Goal: Task Accomplishment & Management: Complete application form

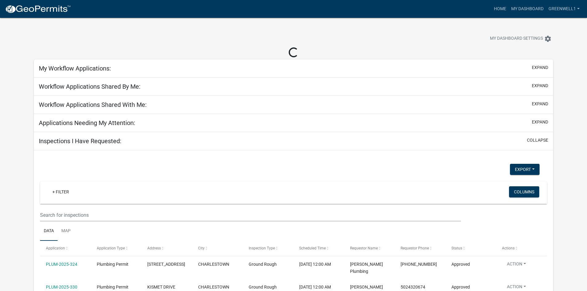
select select "3: 100"
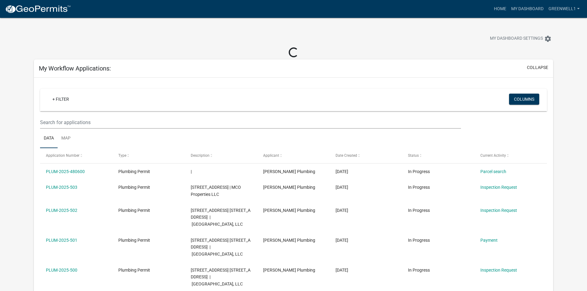
click at [39, 15] on nav "more_horiz Home My Dashboard Greenwell1 Account Contractor Profile Logout" at bounding box center [293, 9] width 587 height 18
click at [33, 10] on img at bounding box center [38, 9] width 66 height 9
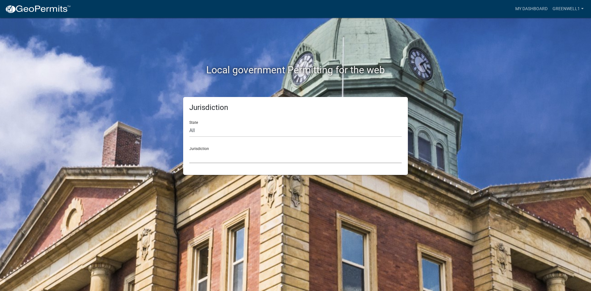
click at [295, 152] on select "[GEOGRAPHIC_DATA], [US_STATE] [GEOGRAPHIC_DATA], [US_STATE][PERSON_NAME][GEOGRA…" at bounding box center [295, 157] width 213 height 13
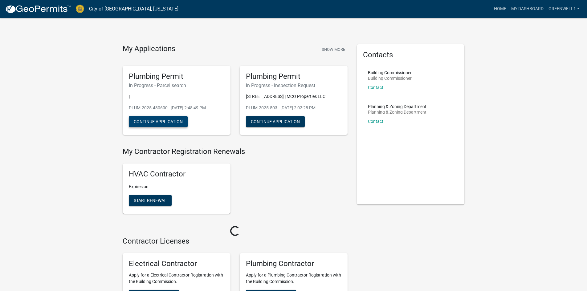
click at [173, 116] on button "Continue Application" at bounding box center [158, 121] width 59 height 11
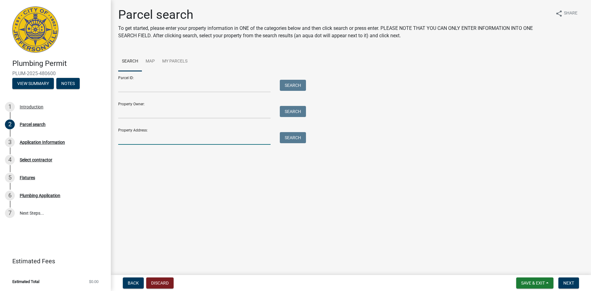
click at [144, 139] on input "Property Address:" at bounding box center [194, 138] width 152 height 13
click at [135, 87] on input "Parcel ID:" at bounding box center [194, 86] width 152 height 13
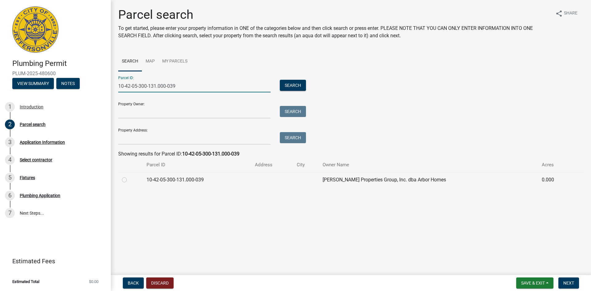
type input "10-42-05-300-131.000-039"
click at [129, 176] on label at bounding box center [129, 176] width 0 height 0
click at [129, 179] on input "radio" at bounding box center [131, 178] width 4 height 4
radio input "true"
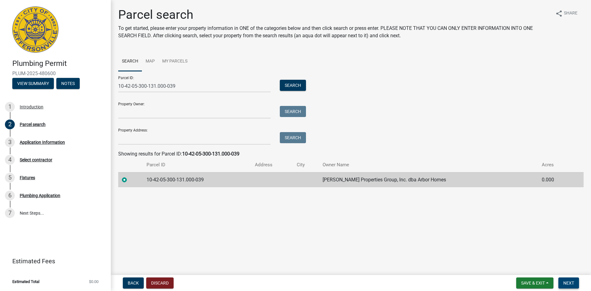
click at [565, 283] on span "Next" at bounding box center [569, 283] width 11 height 5
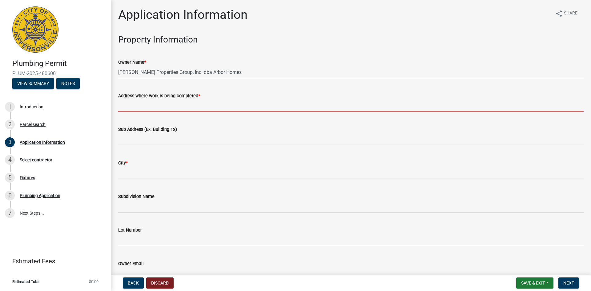
click at [204, 108] on input "Address where work is being completed *" at bounding box center [351, 105] width 466 height 13
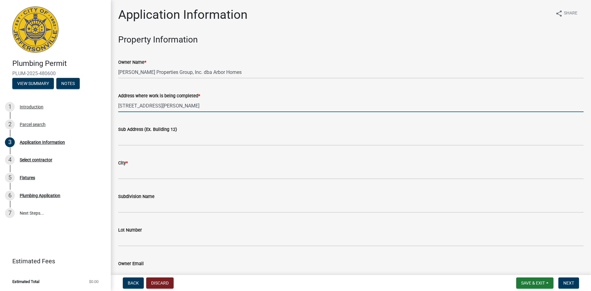
type input "[STREET_ADDRESS][PERSON_NAME]"
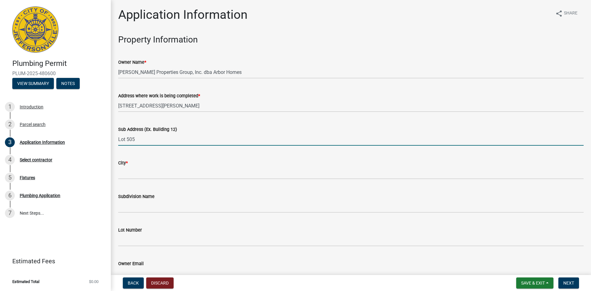
type input "Lot 505"
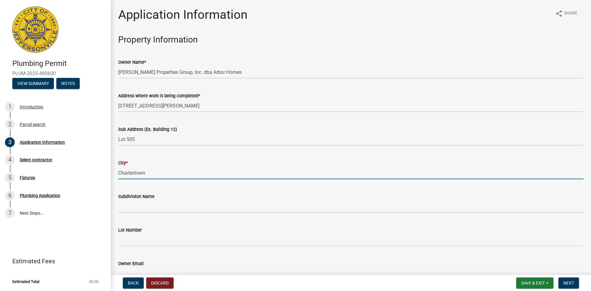
type input "Charlestown"
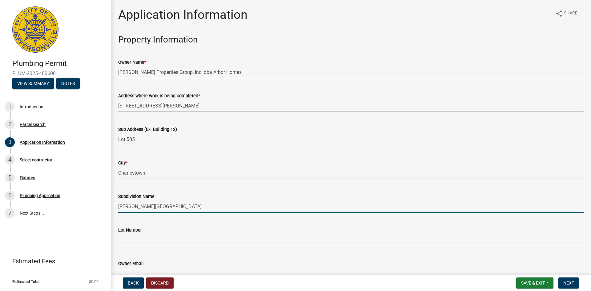
type input "[PERSON_NAME][GEOGRAPHIC_DATA]"
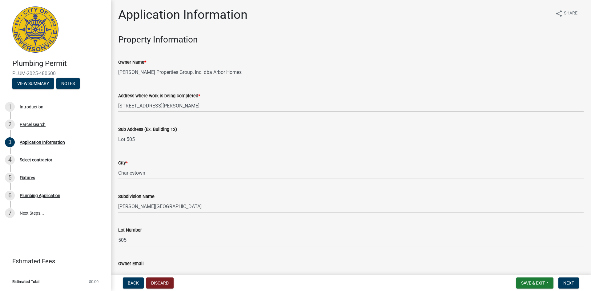
type input "505"
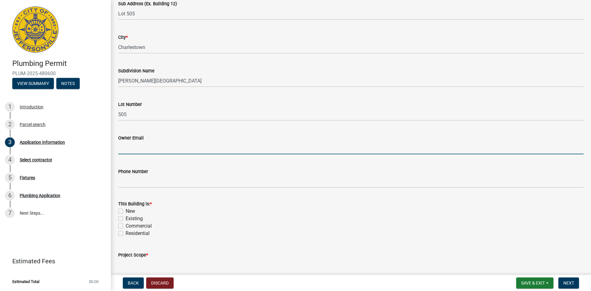
scroll to position [161, 0]
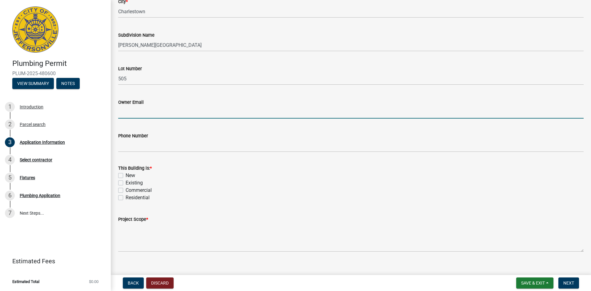
drag, startPoint x: 123, startPoint y: 175, endPoint x: 123, endPoint y: 181, distance: 5.9
click at [126, 175] on label "New" at bounding box center [131, 175] width 10 height 7
click at [126, 175] on input "New" at bounding box center [128, 174] width 4 height 4
checkbox input "true"
checkbox input "false"
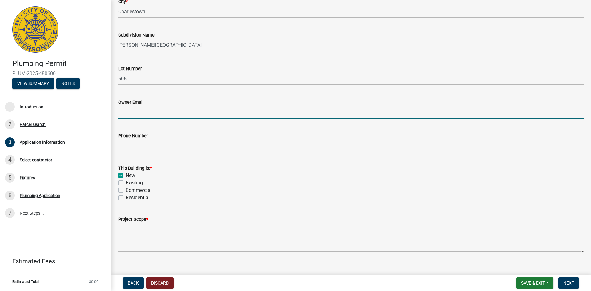
checkbox input "false"
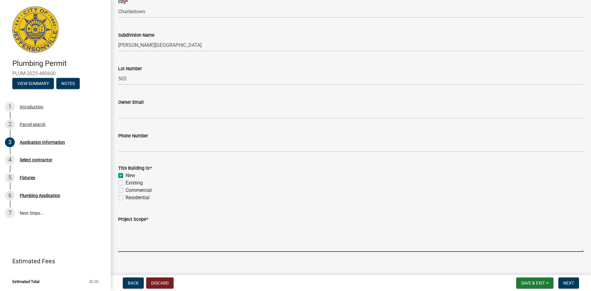
click at [126, 228] on textarea "Project Scope *" at bounding box center [351, 237] width 466 height 29
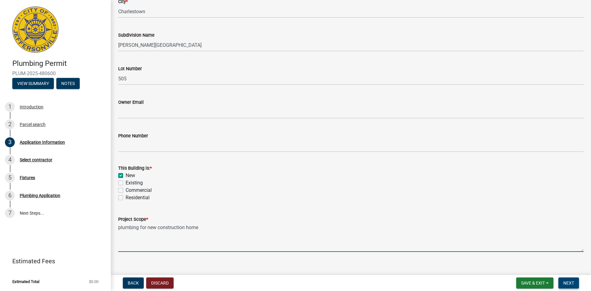
type textarea "plumbing for new construction home"
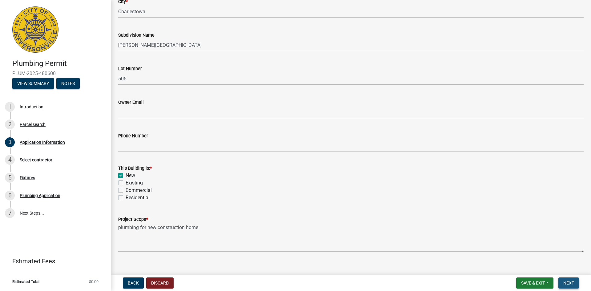
click at [567, 280] on button "Next" at bounding box center [569, 283] width 21 height 11
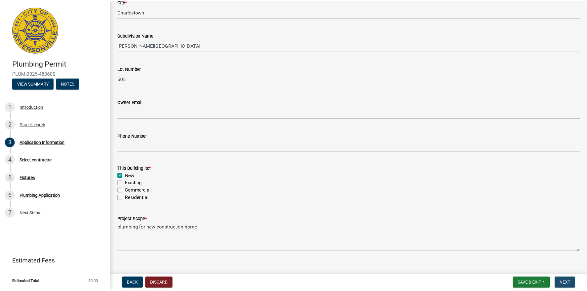
scroll to position [0, 0]
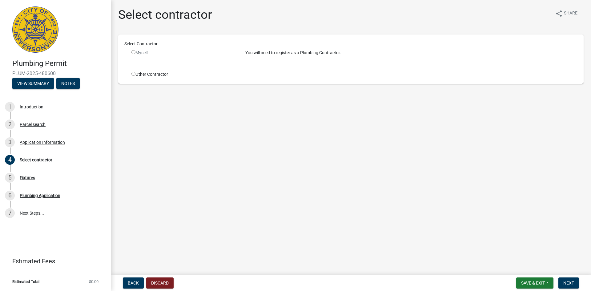
click at [132, 74] on input "radio" at bounding box center [134, 74] width 4 height 4
radio input "true"
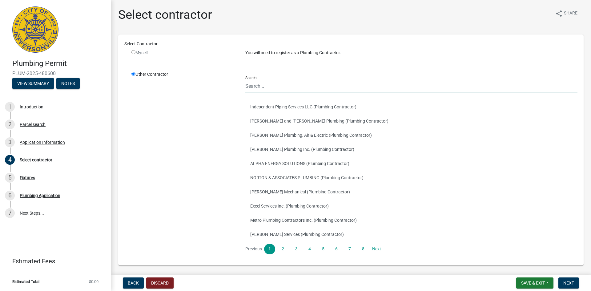
click at [291, 89] on input "Search" at bounding box center [411, 86] width 332 height 13
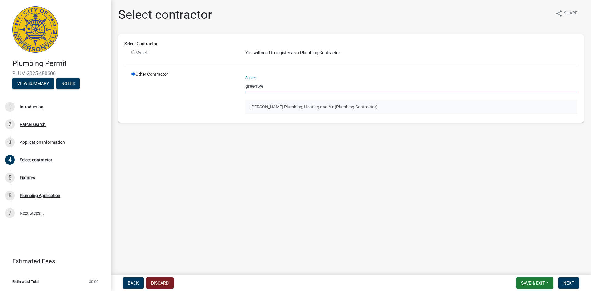
type input "greenwe"
click at [265, 104] on button "[PERSON_NAME] Plumbing, Heating and Air (Plumbing Contractor)" at bounding box center [411, 107] width 332 height 14
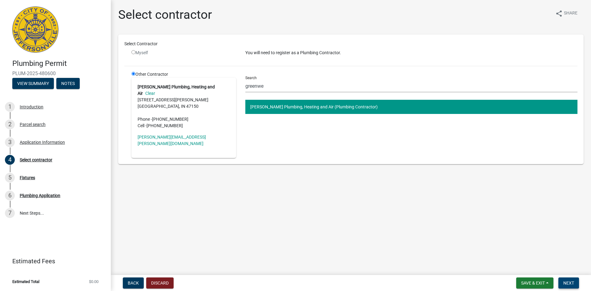
click at [565, 281] on span "Next" at bounding box center [569, 283] width 11 height 5
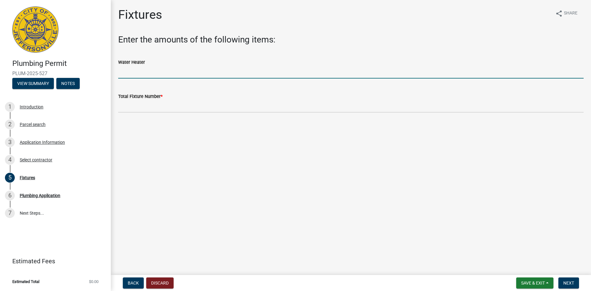
click at [148, 75] on input "text" at bounding box center [351, 72] width 466 height 13
type input "1"
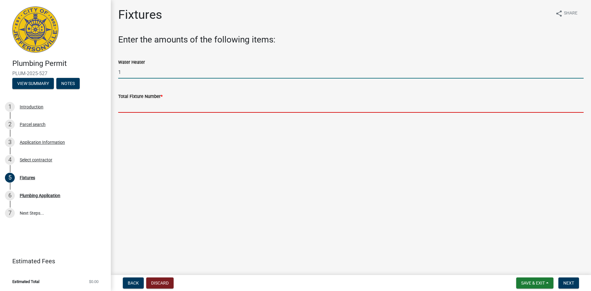
click at [150, 105] on input "text" at bounding box center [351, 106] width 466 height 13
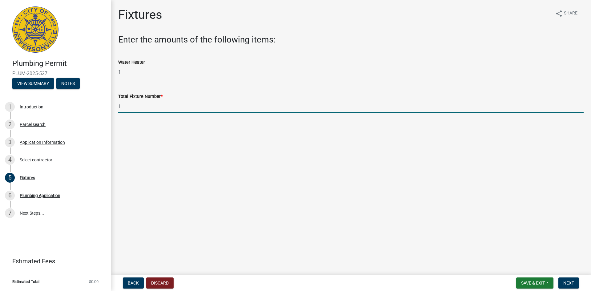
type input "10"
click at [572, 279] on button "Next" at bounding box center [569, 283] width 21 height 11
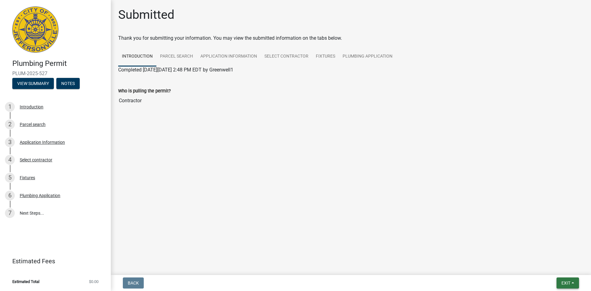
click at [557, 283] on button "Exit" at bounding box center [568, 283] width 22 height 11
click at [539, 268] on button "Save & Exit" at bounding box center [554, 267] width 49 height 15
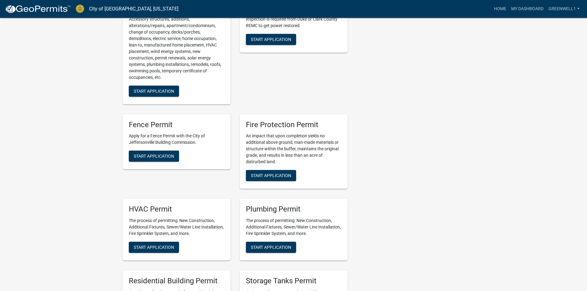
scroll to position [308, 0]
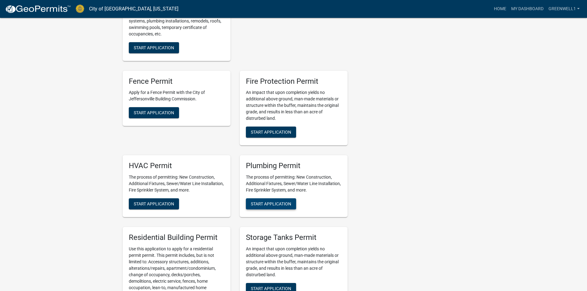
click at [266, 204] on span "Start Application" at bounding box center [271, 203] width 40 height 5
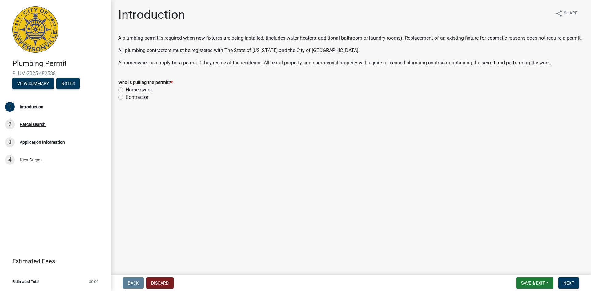
click at [123, 101] on div "Contractor" at bounding box center [351, 97] width 466 height 7
click at [126, 101] on label "Contractor" at bounding box center [137, 97] width 23 height 7
click at [126, 98] on input "Contractor" at bounding box center [128, 96] width 4 height 4
radio input "true"
click at [567, 281] on span "Next" at bounding box center [569, 283] width 11 height 5
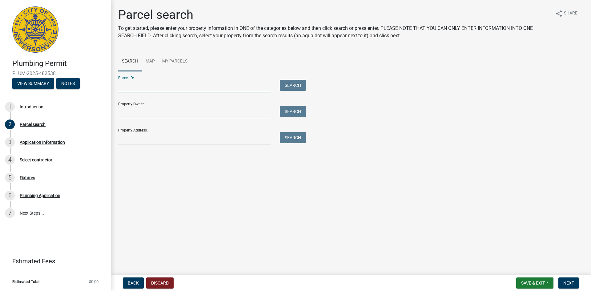
click at [150, 85] on input "Parcel ID:" at bounding box center [194, 86] width 152 height 13
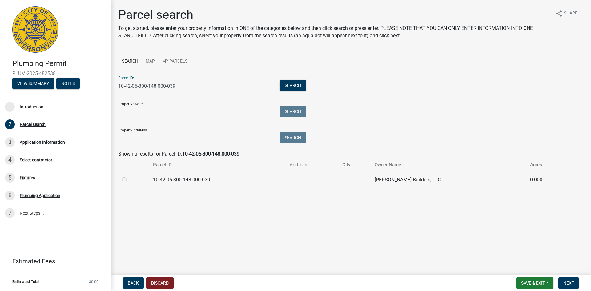
type input "10-42-05-300-148.000-039"
click at [129, 176] on label at bounding box center [129, 176] width 0 height 0
click at [129, 180] on input "radio" at bounding box center [131, 178] width 4 height 4
radio input "true"
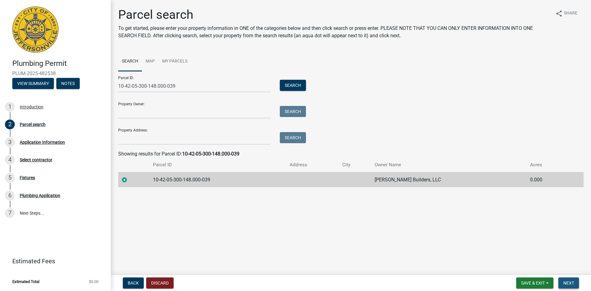
click at [563, 282] on button "Next" at bounding box center [569, 283] width 21 height 11
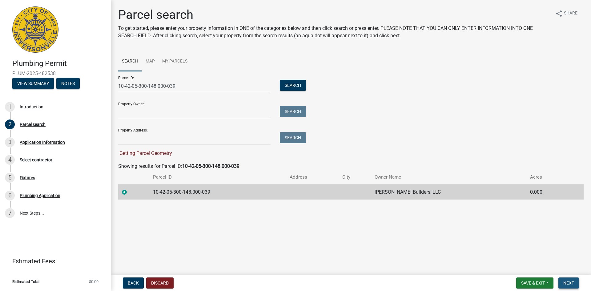
click at [574, 283] on span "Next" at bounding box center [569, 283] width 11 height 5
click at [129, 189] on label at bounding box center [129, 189] width 0 height 0
click at [129, 193] on input "radio" at bounding box center [131, 191] width 4 height 4
click at [129, 189] on label at bounding box center [129, 189] width 0 height 0
click at [129, 192] on input "radio" at bounding box center [131, 191] width 4 height 4
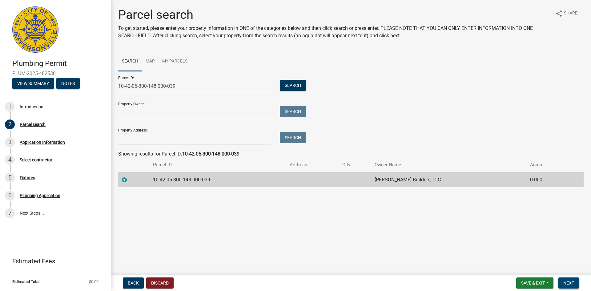
click at [563, 281] on button "Next" at bounding box center [569, 283] width 21 height 11
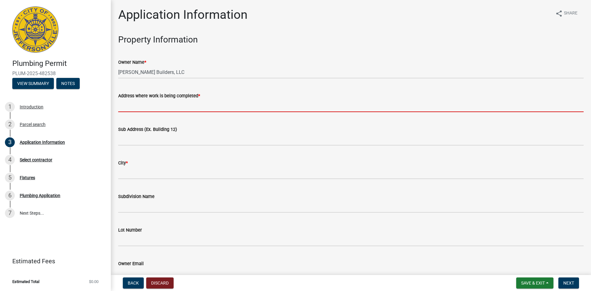
click at [168, 109] on input "Address where work is being completed *" at bounding box center [351, 105] width 466 height 13
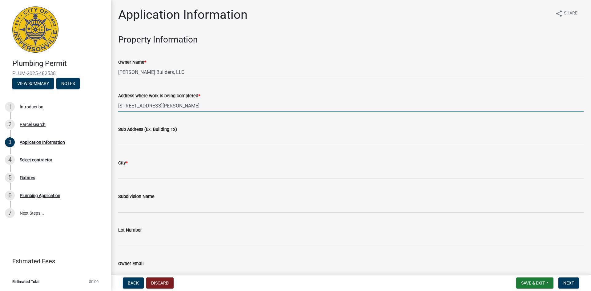
type input "[STREET_ADDRESS][PERSON_NAME]"
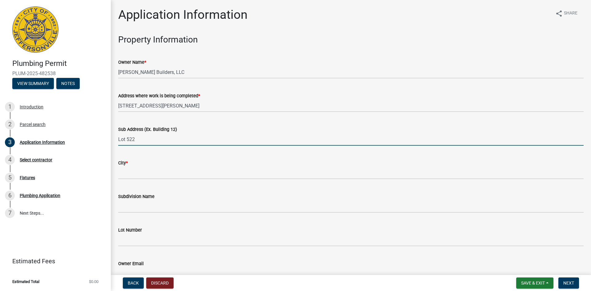
type input "Lot 522"
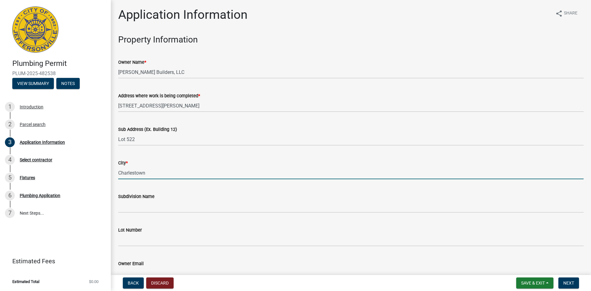
type input "Charlestown"
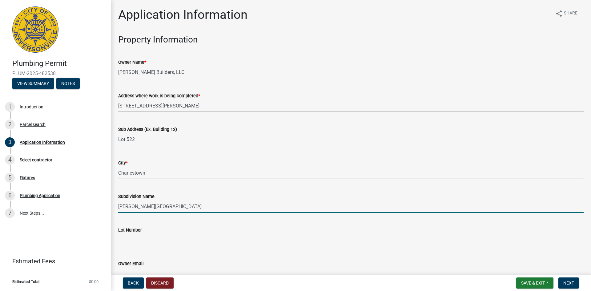
type input "[PERSON_NAME][GEOGRAPHIC_DATA]"
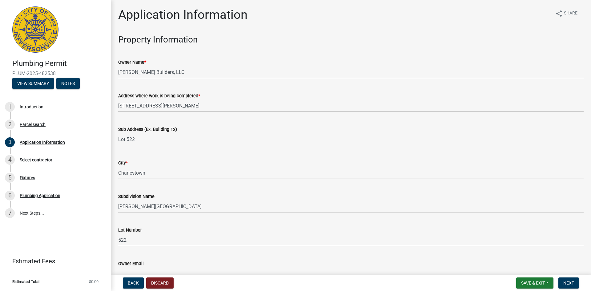
type input "522"
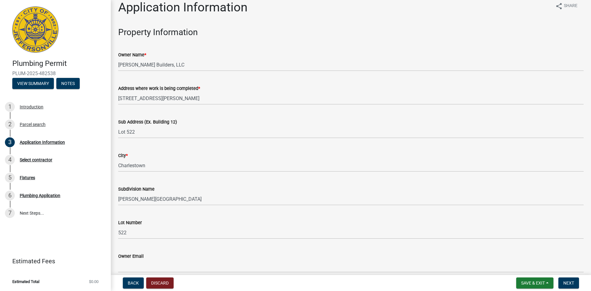
scroll to position [170, 0]
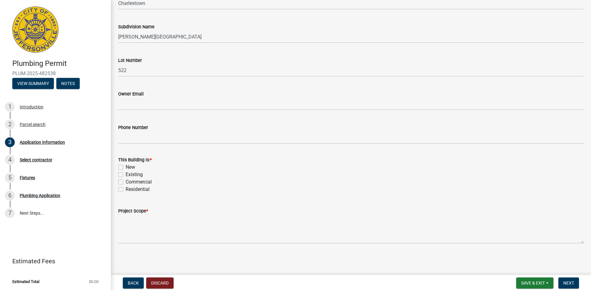
click at [126, 166] on label "New" at bounding box center [131, 167] width 10 height 7
click at [126, 166] on input "New" at bounding box center [128, 166] width 4 height 4
checkbox input "true"
checkbox input "false"
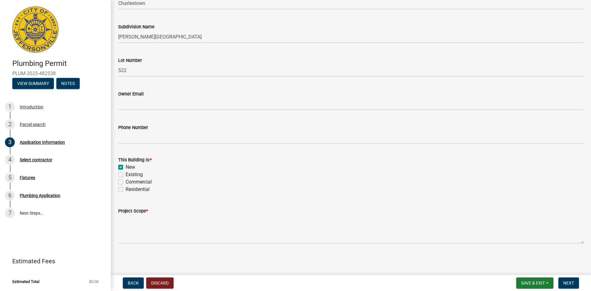
checkbox input "false"
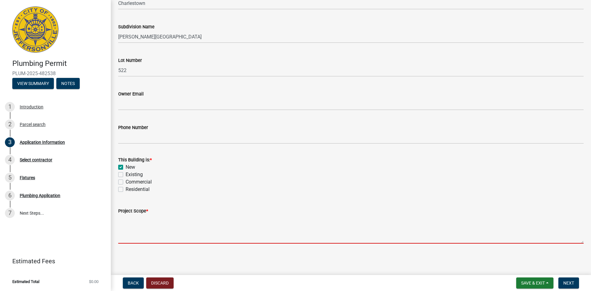
click at [135, 224] on textarea "Project Scope *" at bounding box center [351, 229] width 466 height 29
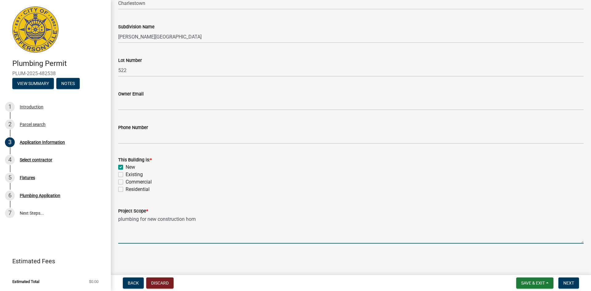
type textarea "plumbing for new construction home"
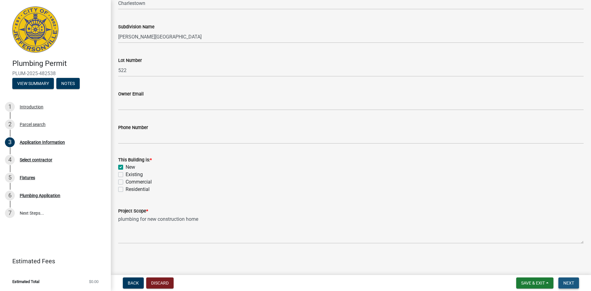
click at [571, 280] on button "Next" at bounding box center [569, 283] width 21 height 11
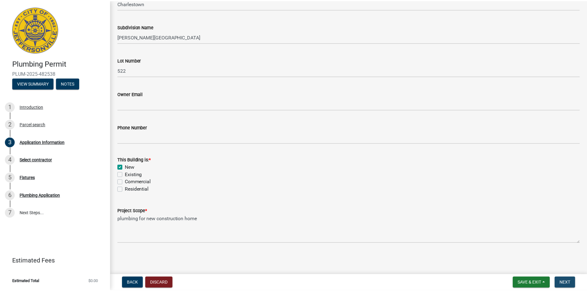
scroll to position [0, 0]
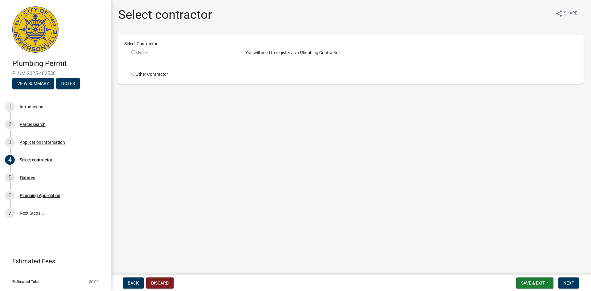
click at [133, 73] on input "radio" at bounding box center [134, 74] width 4 height 4
radio input "true"
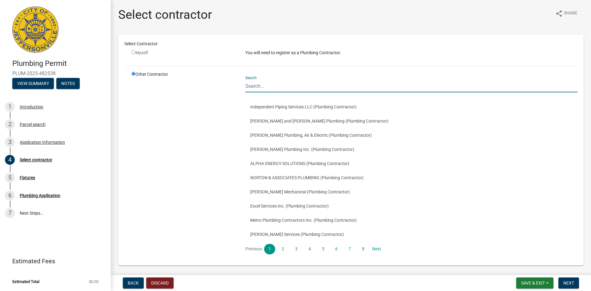
click at [297, 85] on input "Search" at bounding box center [411, 86] width 332 height 13
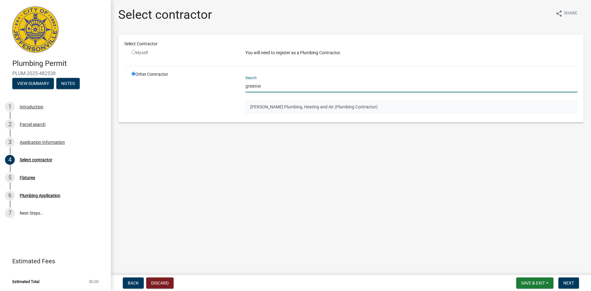
type input "greenw"
click at [268, 107] on button "[PERSON_NAME] Plumbing, Heating and Air (Plumbing Contractor)" at bounding box center [411, 107] width 332 height 14
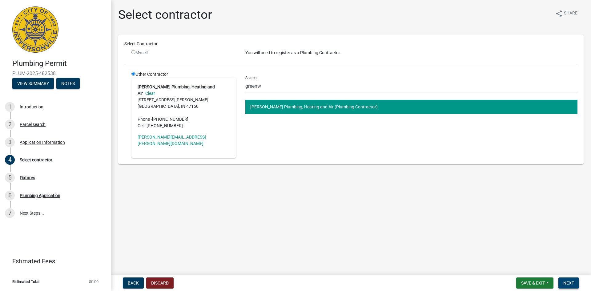
click at [577, 287] on button "Next" at bounding box center [569, 283] width 21 height 11
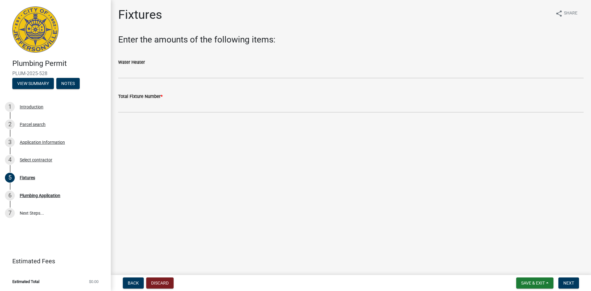
click at [175, 79] on wm-data-entity-input "Water Heater" at bounding box center [351, 67] width 466 height 34
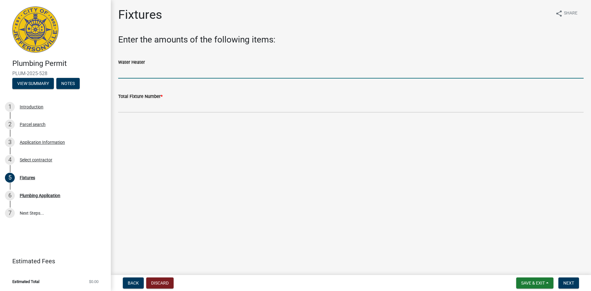
click at [173, 75] on input "text" at bounding box center [351, 72] width 466 height 13
type input "1"
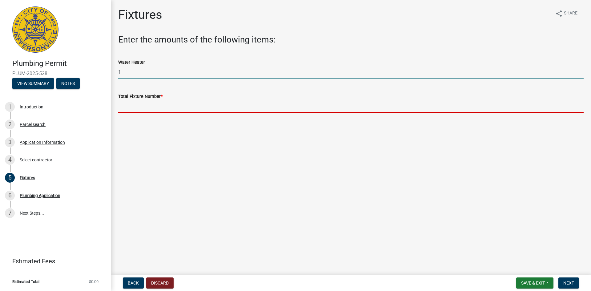
click at [166, 105] on input "text" at bounding box center [351, 106] width 466 height 13
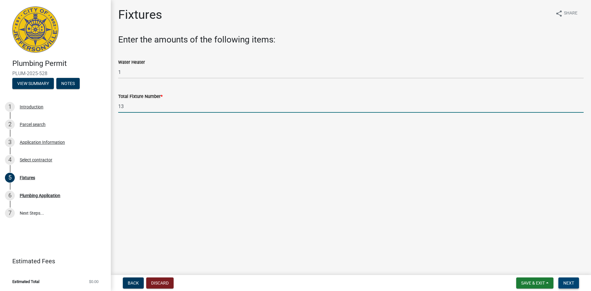
type input "13"
click at [569, 284] on span "Next" at bounding box center [569, 283] width 11 height 5
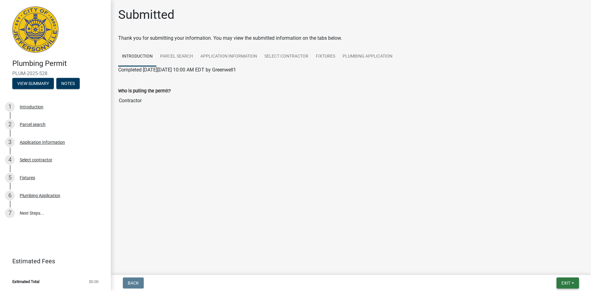
click at [568, 282] on span "Exit" at bounding box center [566, 283] width 9 height 5
click at [542, 265] on button "Save & Exit" at bounding box center [554, 267] width 49 height 15
